Goal: Task Accomplishment & Management: Complete application form

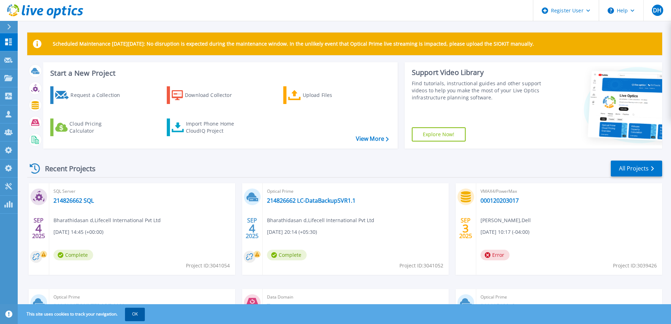
click at [134, 314] on button "OK" at bounding box center [135, 314] width 20 height 13
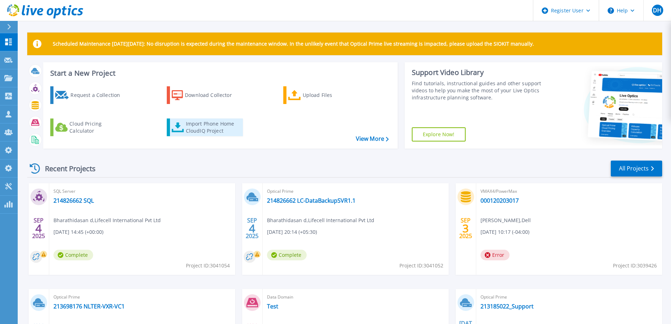
click at [208, 128] on div "Import Phone Home CloudIQ Project" at bounding box center [213, 127] width 55 height 14
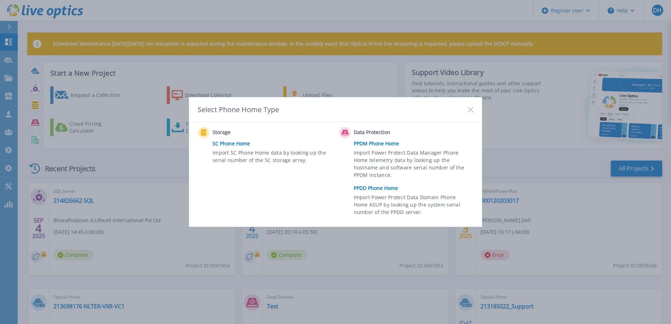
click at [467, 109] on div "Select Phone Home Type" at bounding box center [335, 109] width 293 height 25
click at [372, 142] on link "PPDM Phone Home" at bounding box center [415, 143] width 123 height 11
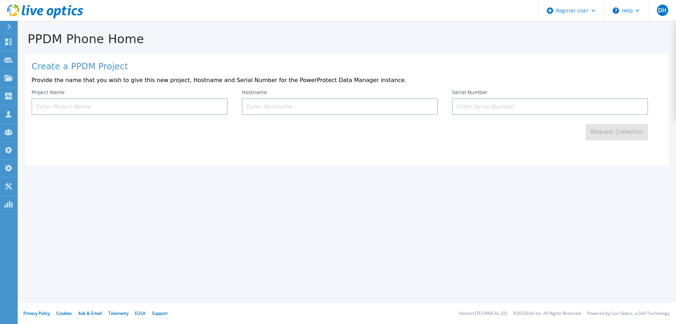
drag, startPoint x: 353, startPoint y: 117, endPoint x: 349, endPoint y: 117, distance: 3.9
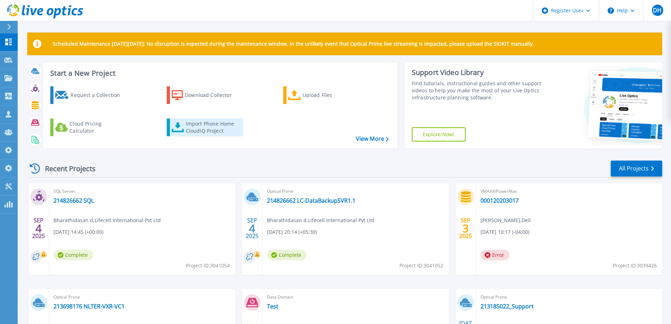
click at [189, 135] on link "Import Phone Home CloudIQ Project" at bounding box center [205, 128] width 76 height 18
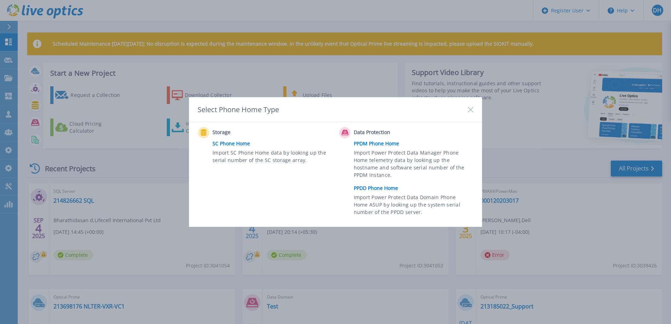
click at [369, 184] on link "PPDD Phone Home" at bounding box center [415, 188] width 123 height 11
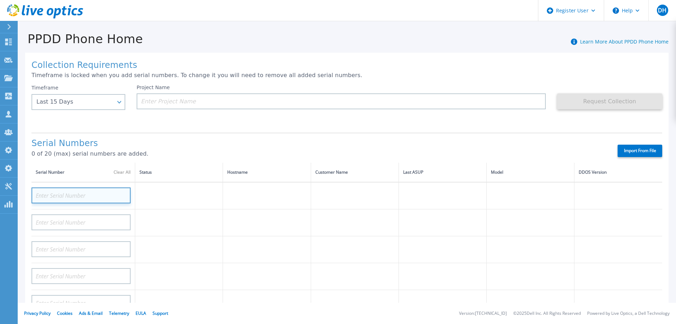
click at [51, 197] on input at bounding box center [80, 196] width 99 height 16
paste input "DE300224900779"
type input "DE300224900779"
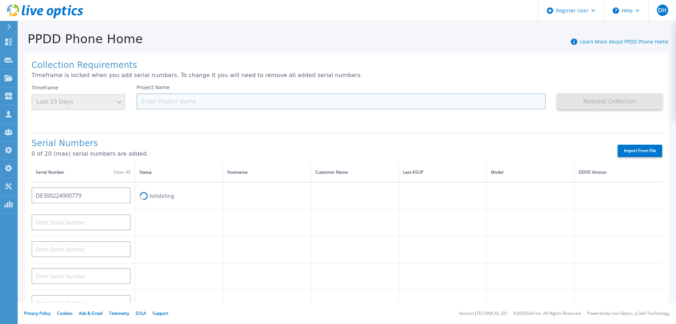
click at [166, 97] on input at bounding box center [341, 101] width 409 height 16
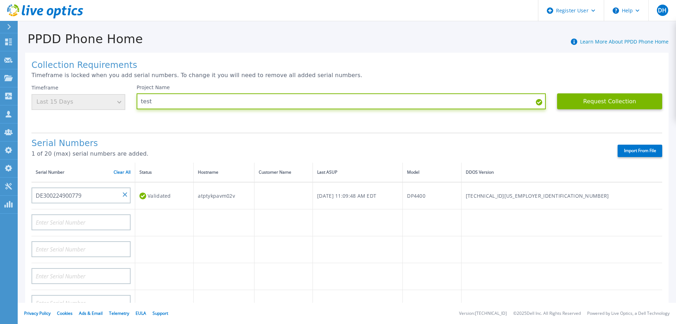
type input "test"
click at [634, 150] on label "Import From File" at bounding box center [639, 151] width 45 height 12
click at [0, 0] on input "Import From File" at bounding box center [0, 0] width 0 height 0
click at [461, 195] on td "DP4400" at bounding box center [432, 195] width 58 height 27
click at [189, 102] on input "test" at bounding box center [341, 101] width 409 height 16
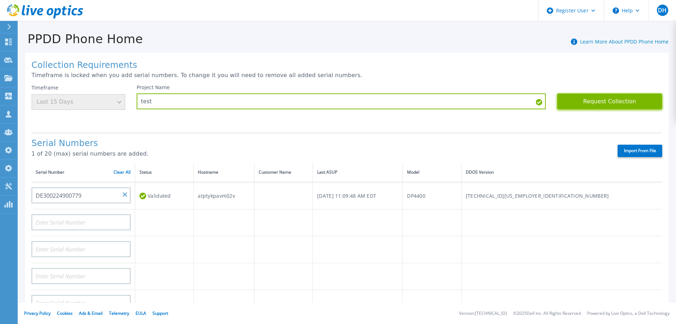
click at [621, 101] on button "Request Collection" at bounding box center [609, 101] width 105 height 16
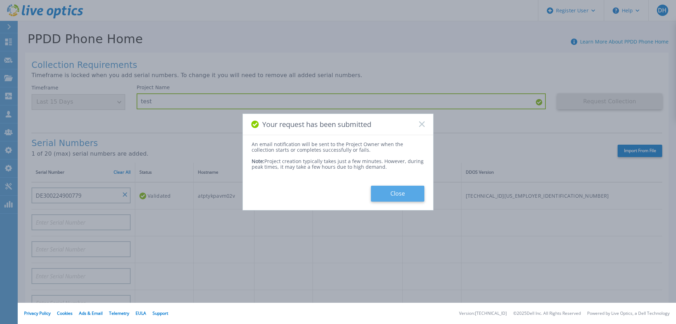
click at [390, 192] on button "Close" at bounding box center [397, 194] width 53 height 16
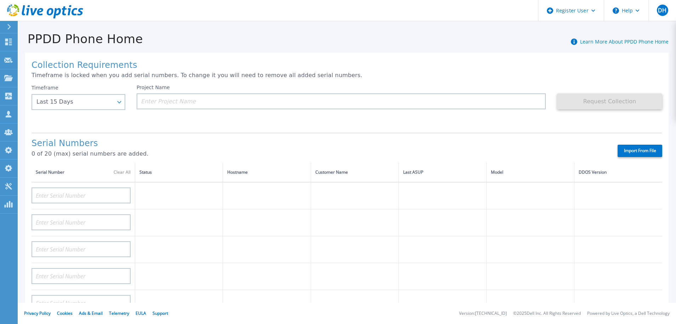
click at [42, 13] on icon at bounding box center [45, 11] width 76 height 15
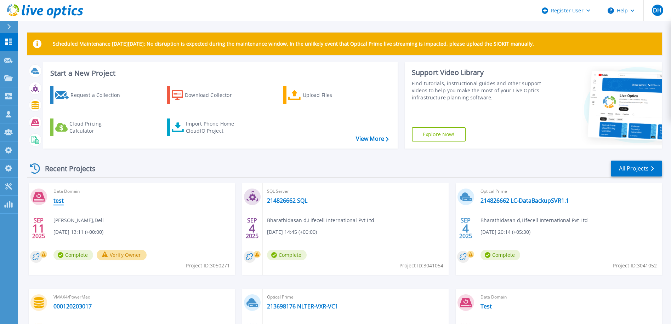
click at [57, 203] on link "test" at bounding box center [58, 200] width 10 height 7
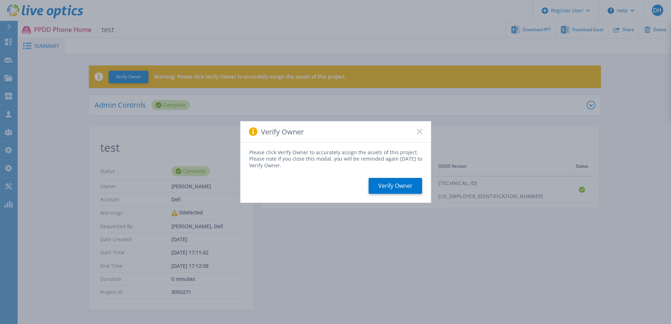
click at [424, 130] on div "Verify Owner" at bounding box center [335, 131] width 190 height 21
click at [419, 132] on rect at bounding box center [419, 132] width 6 height 6
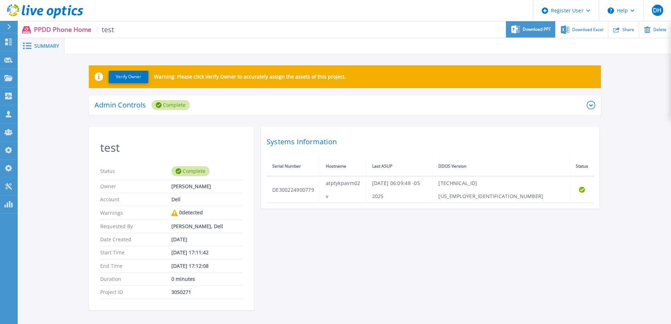
click at [536, 27] on span "Download PPT" at bounding box center [536, 29] width 28 height 4
click at [72, 105] on div "Verify Owner Warning: Please click Verify Owner to accurately assign the assets…" at bounding box center [345, 191] width 652 height 275
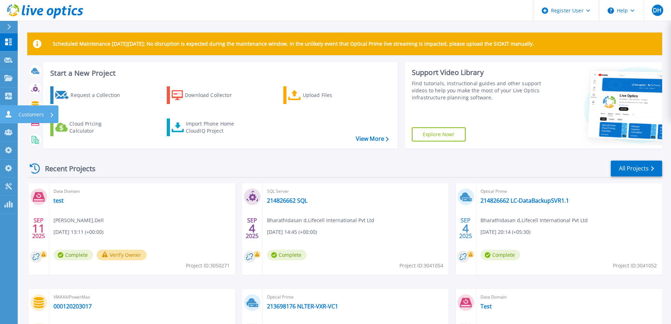
drag, startPoint x: 11, startPoint y: 116, endPoint x: 16, endPoint y: 116, distance: 4.6
click at [12, 116] on icon at bounding box center [8, 114] width 8 height 7
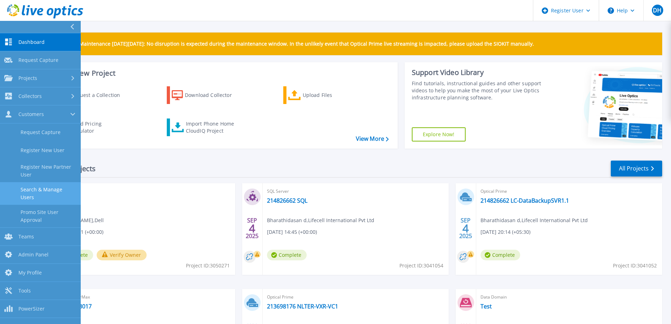
click at [40, 192] on link "Search & Manage Users" at bounding box center [40, 193] width 81 height 23
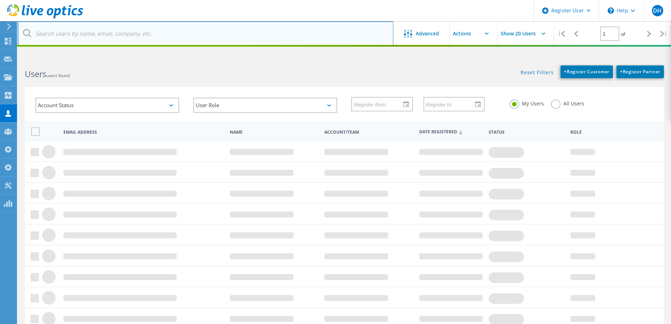
click at [93, 35] on input "text" at bounding box center [205, 33] width 375 height 25
paste input "[EMAIL_ADDRESS][DOMAIN_NAME]"
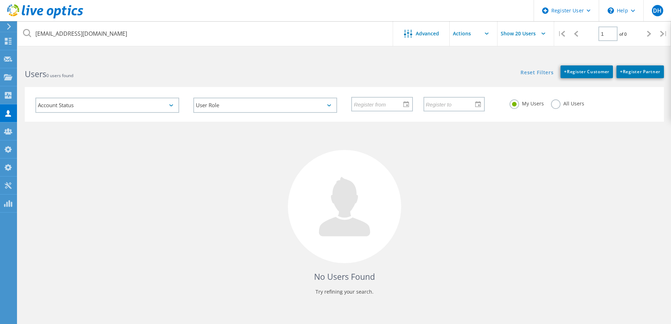
click at [556, 104] on label "All Users" at bounding box center [567, 102] width 33 height 7
click at [0, 0] on input "All Users" at bounding box center [0, 0] width 0 height 0
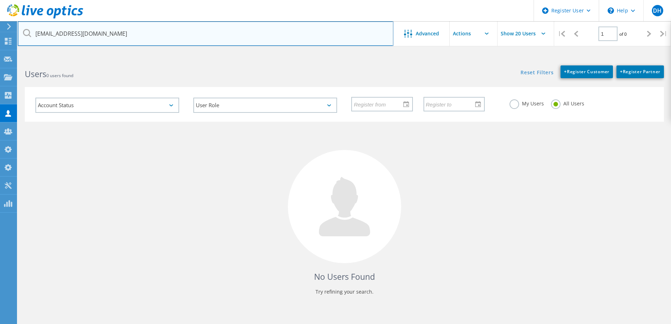
drag, startPoint x: 67, startPoint y: 33, endPoint x: 20, endPoint y: 29, distance: 46.5
click at [20, 29] on input "[EMAIL_ADDRESS][DOMAIN_NAME]" at bounding box center [205, 33] width 375 height 25
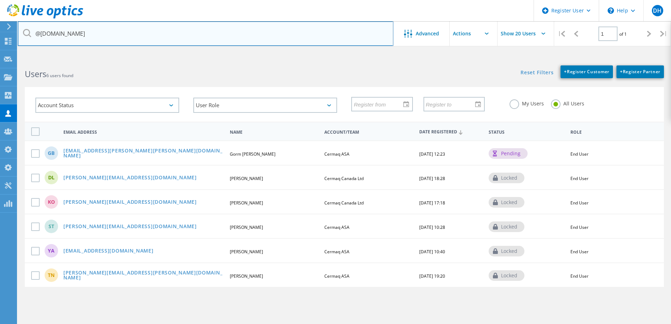
type input "@cermaq.com"
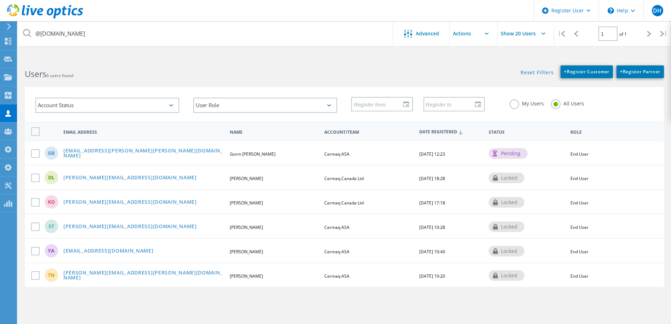
click at [327, 61] on div "Users 6 users found" at bounding box center [181, 67] width 326 height 19
click at [12, 115] on icon at bounding box center [8, 113] width 8 height 7
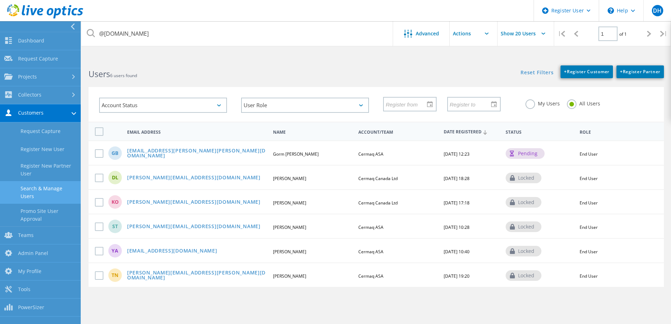
click at [136, 60] on div "Users 6 users found" at bounding box center [228, 67] width 294 height 19
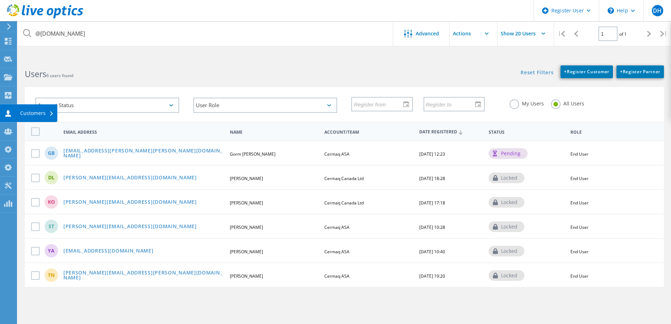
click at [24, 114] on div "Customers" at bounding box center [37, 113] width 34 height 5
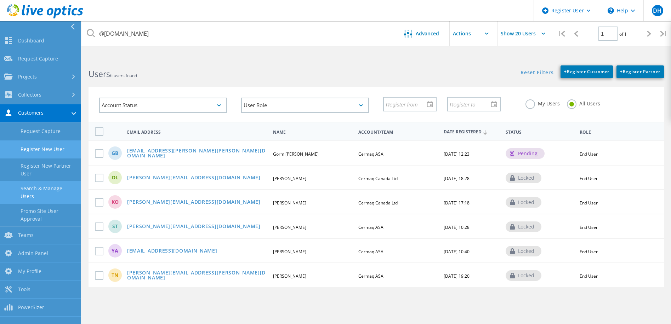
click at [53, 150] on link "Register New User" at bounding box center [40, 149] width 81 height 18
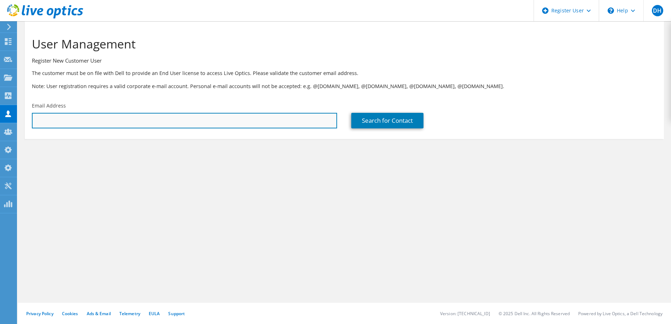
drag, startPoint x: 111, startPoint y: 120, endPoint x: 137, endPoint y: 122, distance: 25.6
click at [111, 121] on input "text" at bounding box center [184, 121] width 305 height 16
paste input "[EMAIL_ADDRESS][DOMAIN_NAME]"
type input "[EMAIL_ADDRESS][DOMAIN_NAME]"
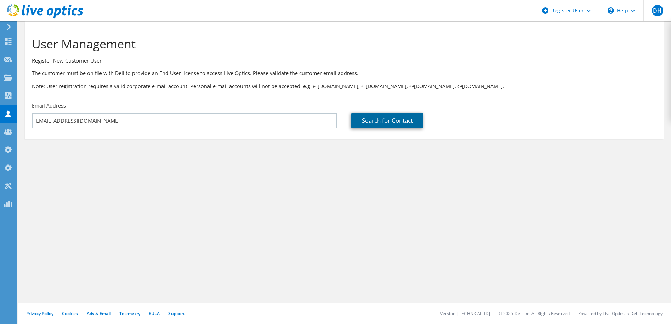
click at [373, 118] on link "Search for Contact" at bounding box center [387, 121] width 72 height 16
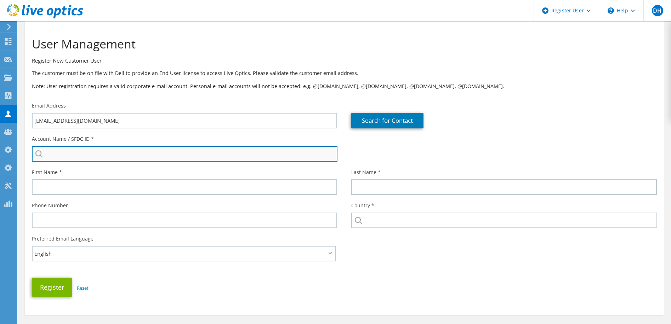
drag, startPoint x: 101, startPoint y: 159, endPoint x: 108, endPoint y: 157, distance: 7.2
click at [102, 159] on input "search" at bounding box center [184, 154] width 305 height 16
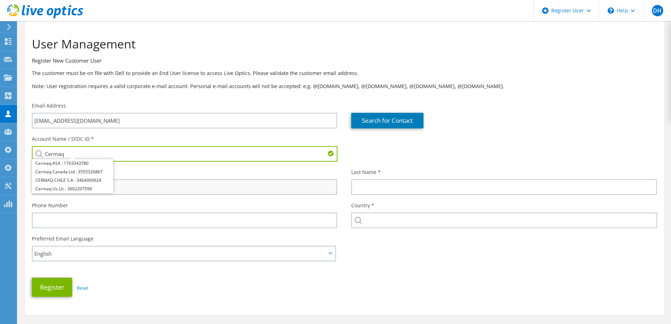
type input "Cermaq"
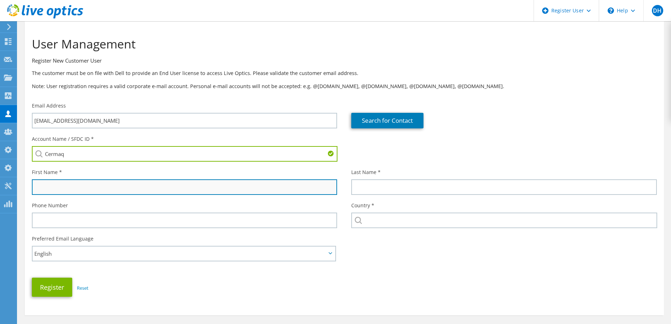
click at [254, 189] on input "text" at bounding box center [184, 187] width 305 height 16
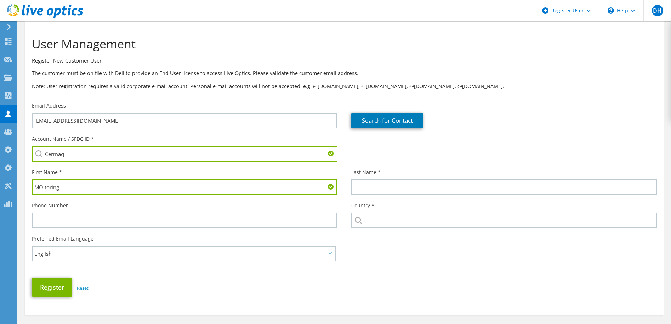
click at [41, 188] on input "MOitoring" at bounding box center [184, 187] width 305 height 16
click at [47, 185] on input "Moitoring" at bounding box center [184, 187] width 305 height 16
click at [48, 185] on input "Moitoring" at bounding box center [184, 187] width 305 height 16
click at [70, 156] on input "Cermaq" at bounding box center [184, 154] width 305 height 16
drag, startPoint x: 78, startPoint y: 183, endPoint x: 96, endPoint y: 184, distance: 17.7
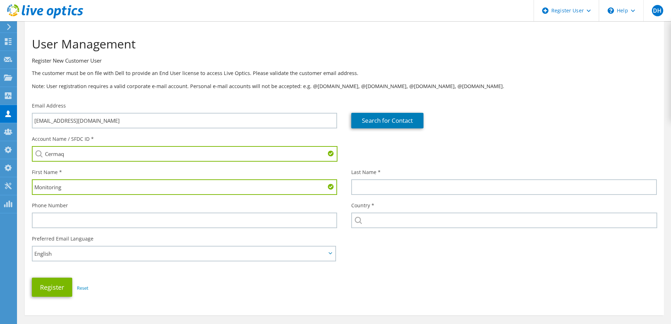
click at [78, 183] on input "Monitoring" at bounding box center [184, 187] width 305 height 16
drag, startPoint x: 99, startPoint y: 185, endPoint x: 30, endPoint y: 187, distance: 68.7
click at [30, 187] on div "First Name * Monitoring" at bounding box center [184, 181] width 319 height 33
paste input "nivetha.ravichandran"
drag, startPoint x: 85, startPoint y: 190, endPoint x: 54, endPoint y: 190, distance: 30.8
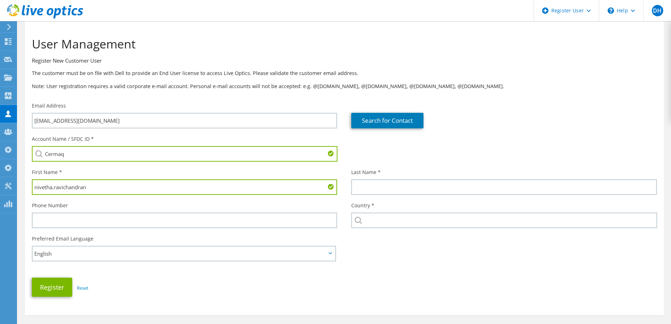
click at [54, 190] on input "nivetha.ravichandran" at bounding box center [184, 187] width 305 height 16
type input "nivetha."
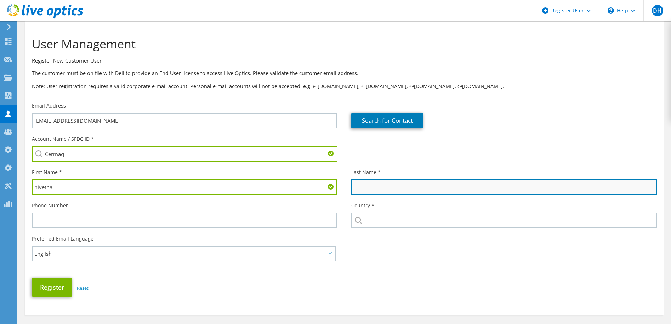
click at [372, 190] on input "text" at bounding box center [503, 187] width 305 height 16
paste input "ravichandran"
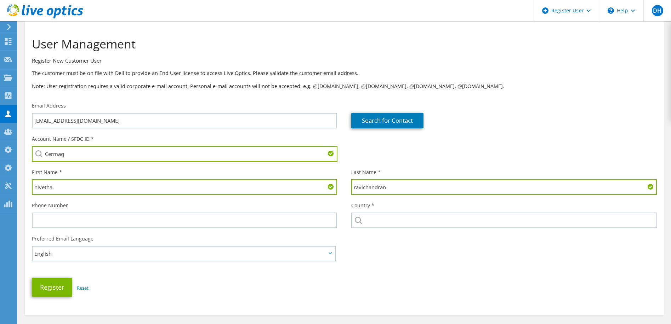
drag, startPoint x: 357, startPoint y: 188, endPoint x: 351, endPoint y: 188, distance: 5.7
click at [351, 188] on input "ravichandran" at bounding box center [503, 187] width 305 height 16
type input "Ravichandran"
click at [34, 187] on input "nivetha." at bounding box center [184, 187] width 305 height 16
click at [63, 185] on input "Nivetha." at bounding box center [184, 187] width 305 height 16
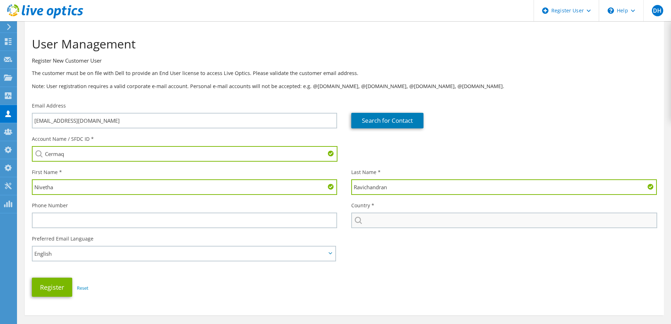
type input "Nivetha"
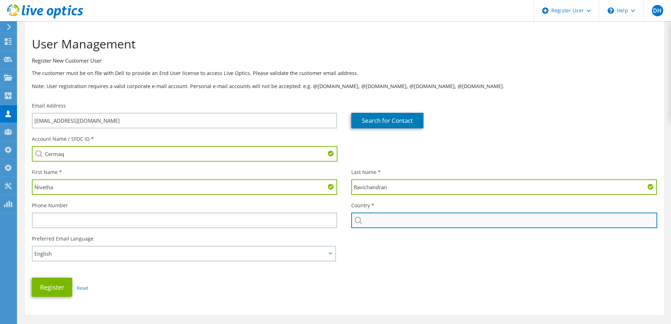
click at [423, 217] on input "text" at bounding box center [503, 221] width 305 height 16
type input "[GEOGRAPHIC_DATA]"
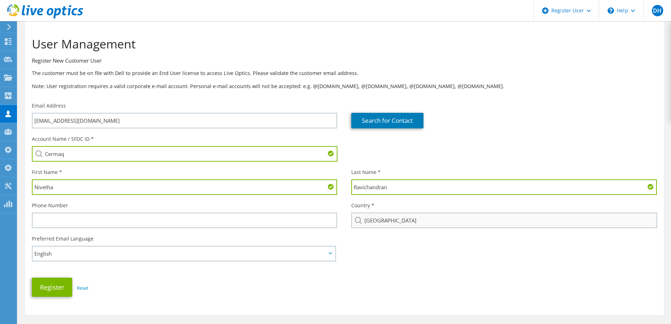
type input "4044066544"
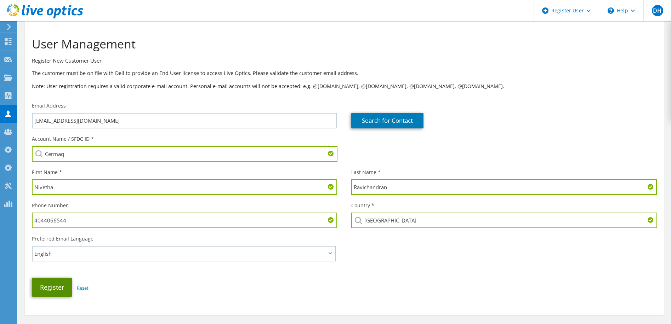
click at [48, 291] on button "Register" at bounding box center [52, 287] width 40 height 19
